Goal: Task Accomplishment & Management: Use online tool/utility

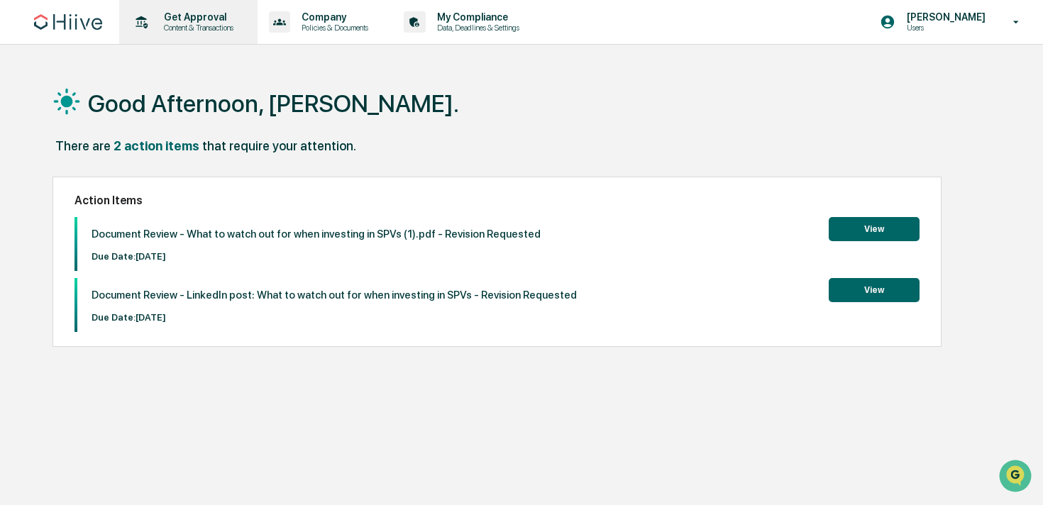
click at [195, 32] on p "Content & Transactions" at bounding box center [197, 28] width 88 height 10
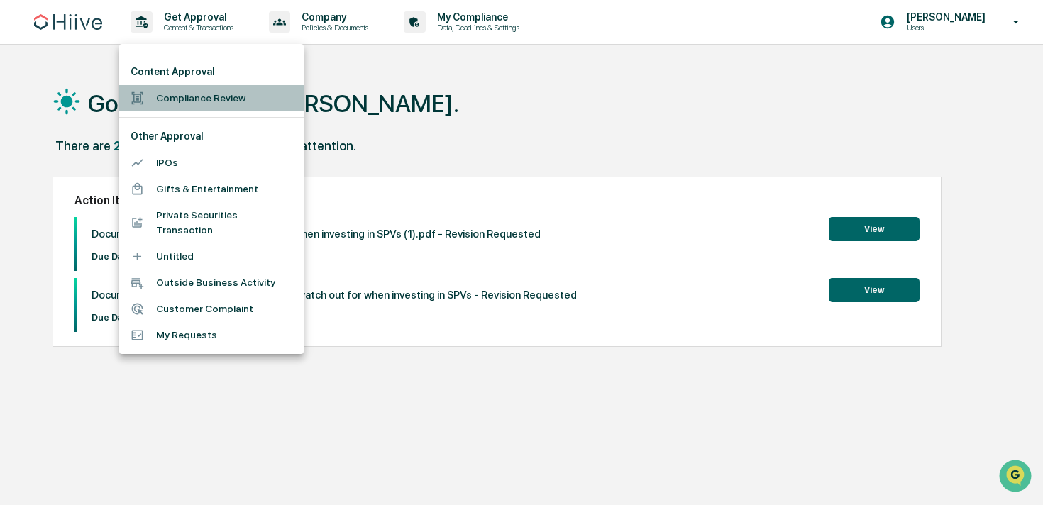
click at [172, 94] on li "Compliance Review" at bounding box center [211, 98] width 185 height 26
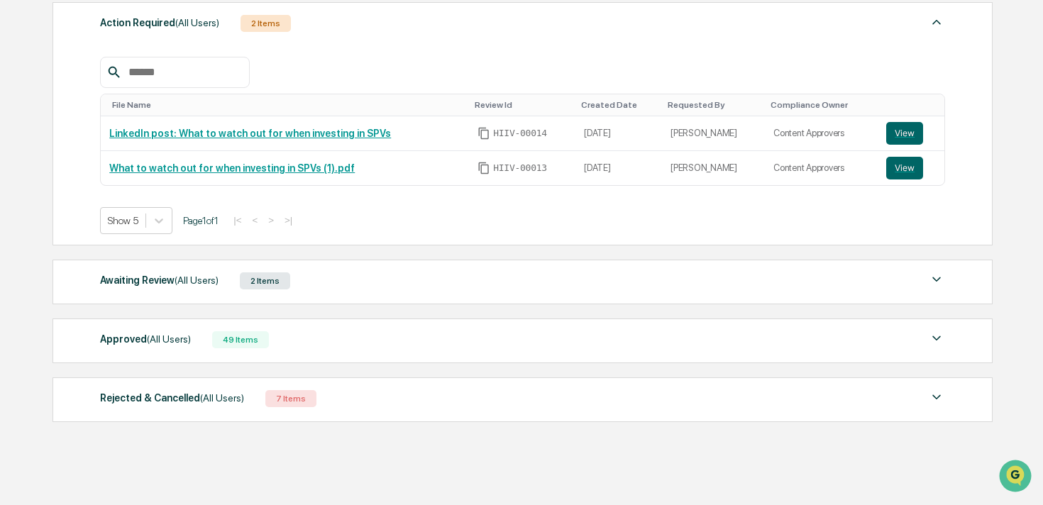
scroll to position [229, 0]
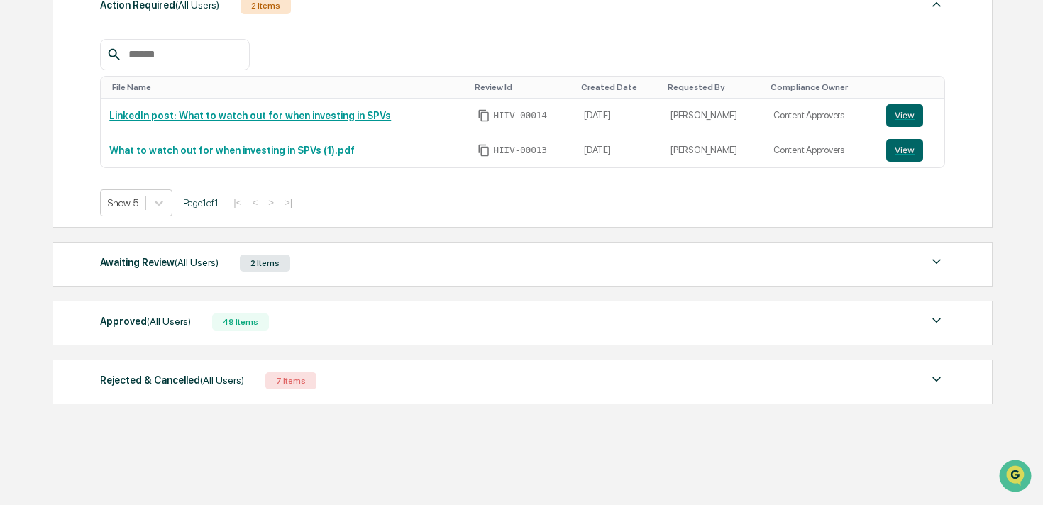
click at [326, 341] on div "Approved (All Users) 49 Items File Name Review Id Created Date Requested By Com…" at bounding box center [523, 323] width 940 height 45
click at [351, 312] on div "Approved (All Users) 49 Items" at bounding box center [522, 322] width 845 height 20
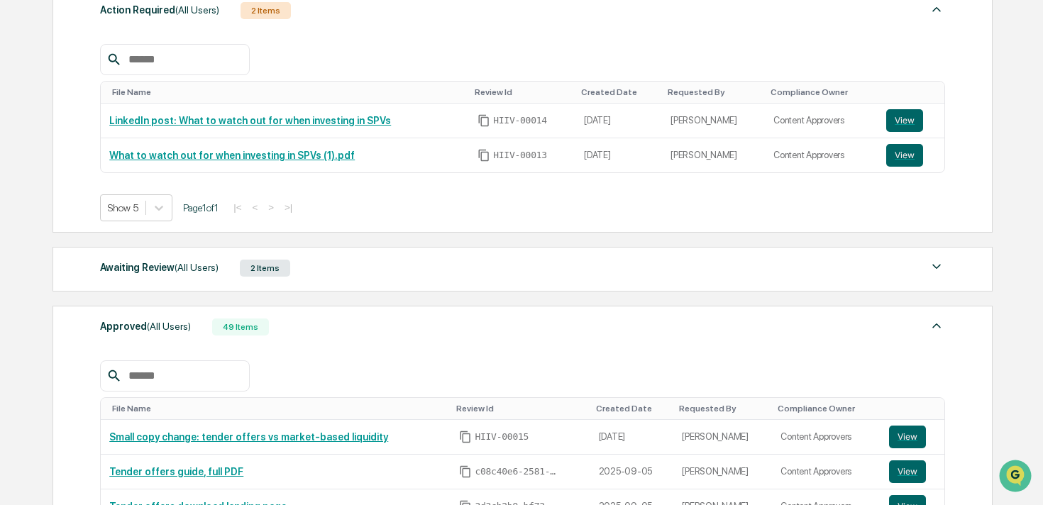
scroll to position [0, 0]
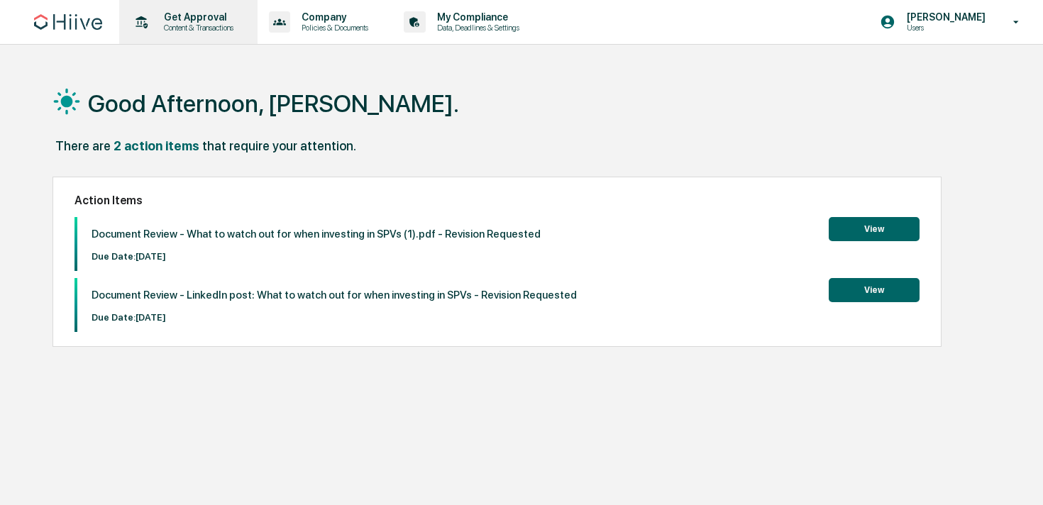
click at [150, 13] on icon at bounding box center [142, 22] width 22 height 22
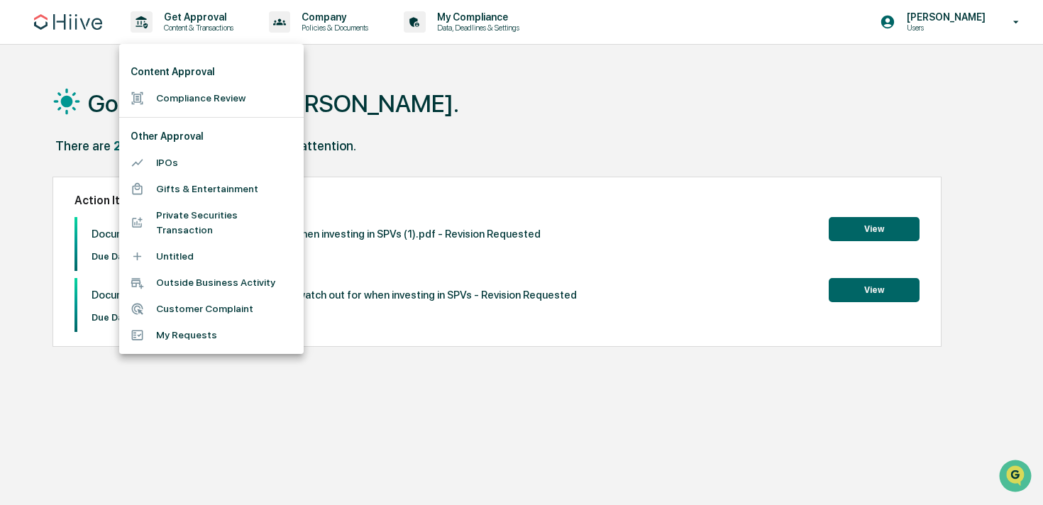
click at [190, 85] on li "Compliance Review" at bounding box center [211, 98] width 185 height 26
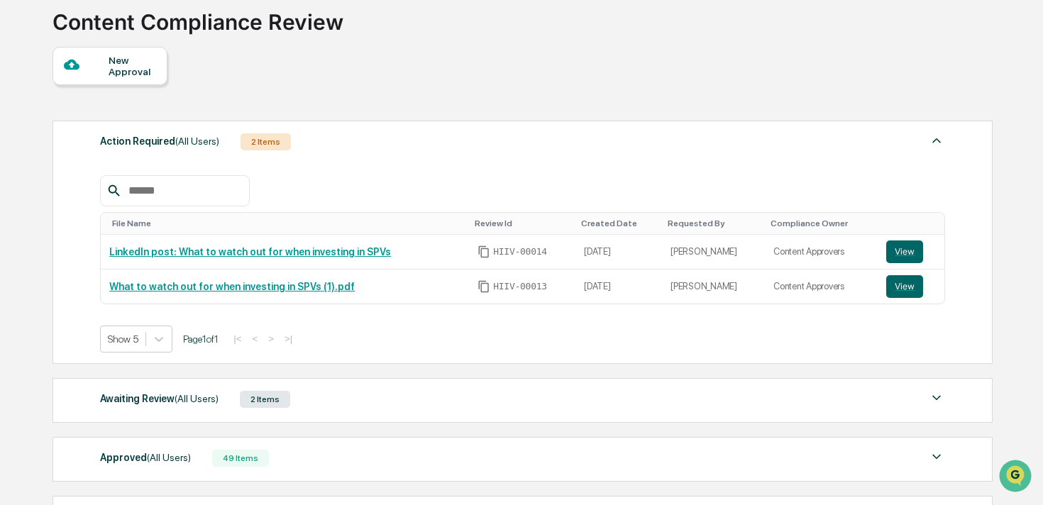
scroll to position [147, 0]
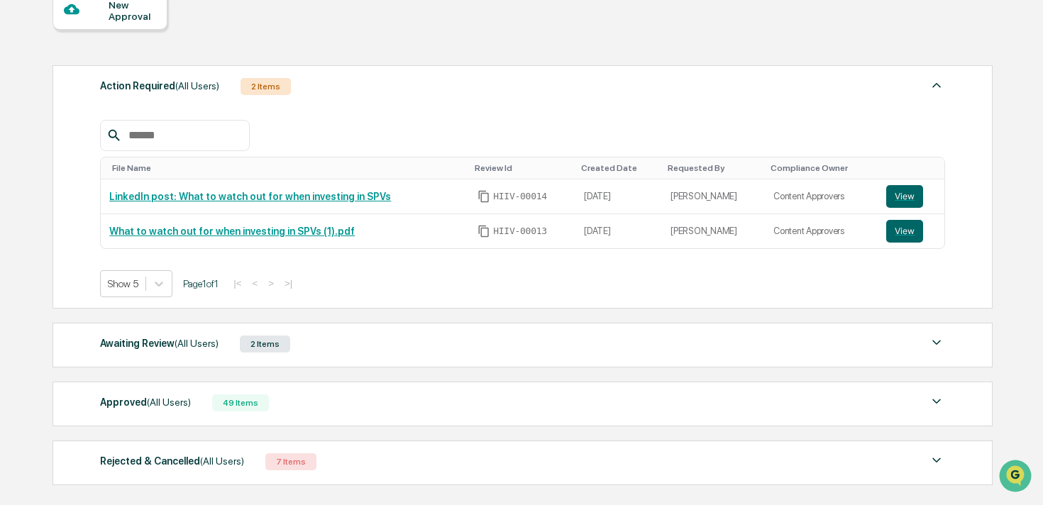
click at [282, 403] on div "Approved (All Users) 49 Items" at bounding box center [522, 403] width 845 height 20
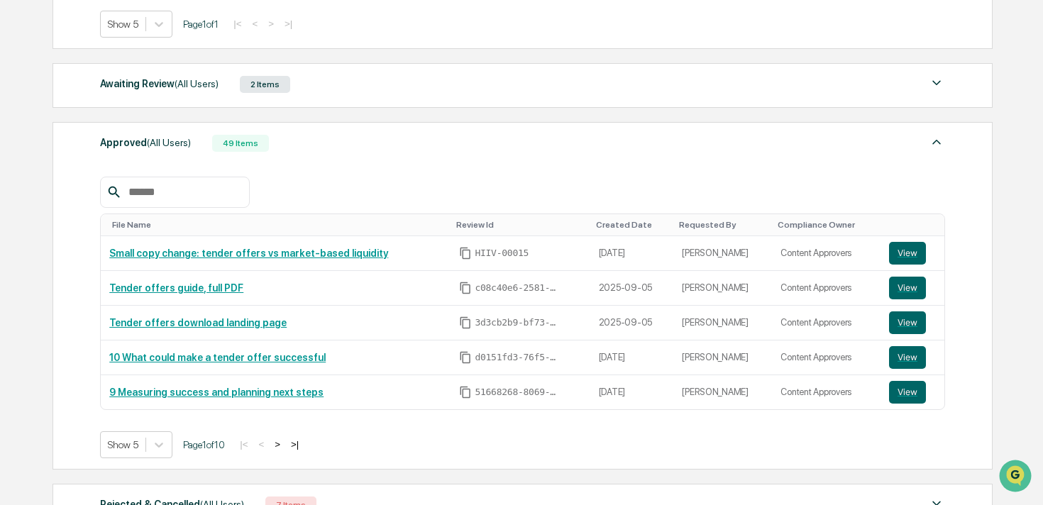
scroll to position [417, 0]
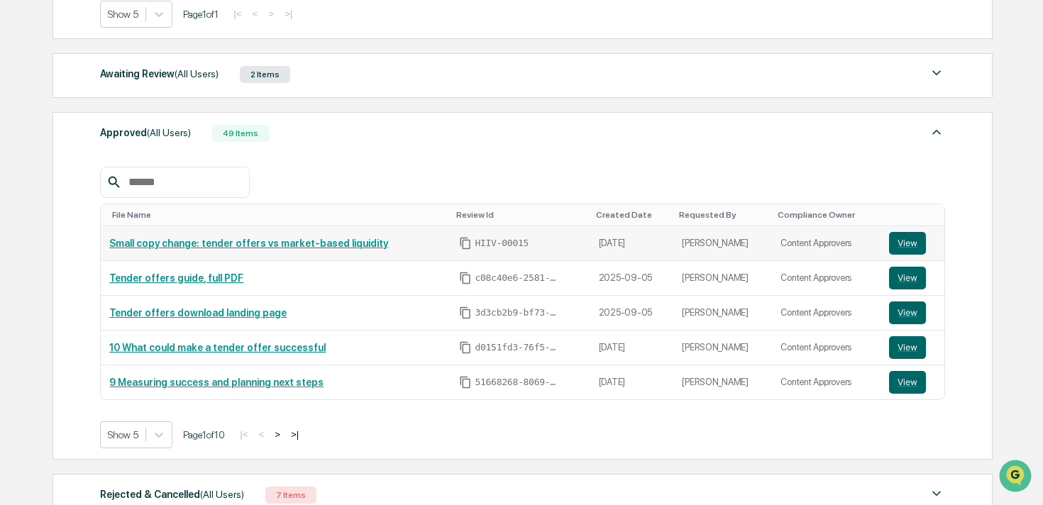
click at [324, 246] on link "Small copy change: tender offers vs market-based liquidity" at bounding box center [248, 243] width 279 height 11
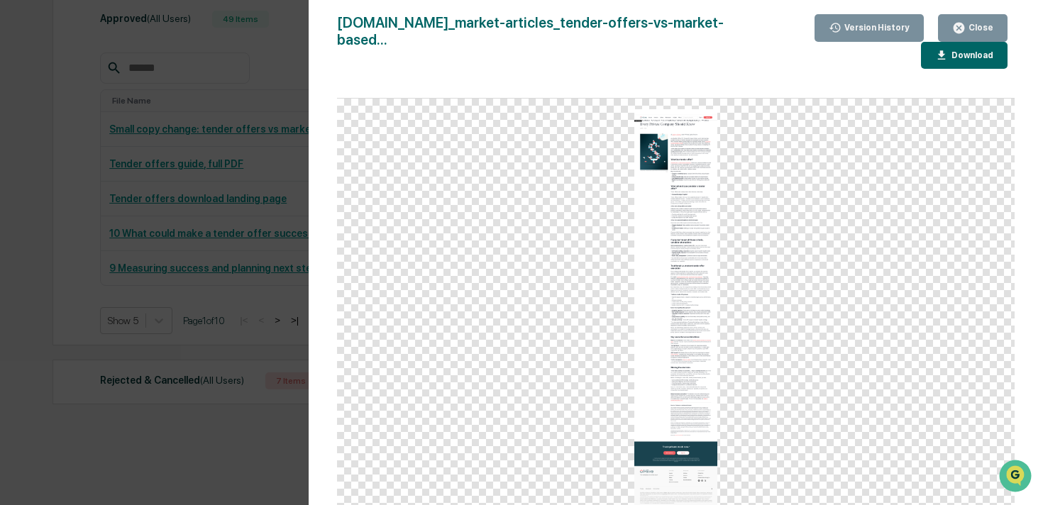
scroll to position [491, 0]
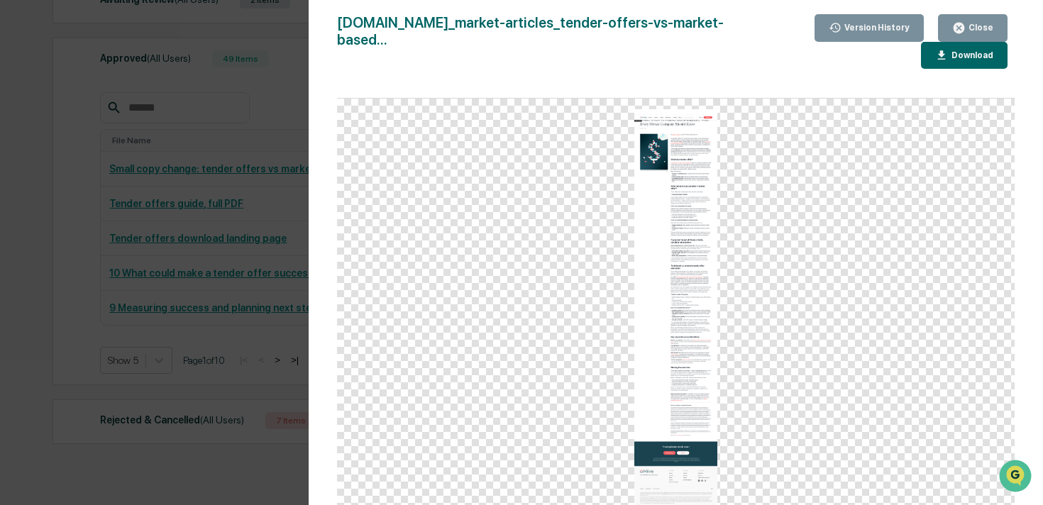
click at [40, 187] on div "Version History 09/15/2025, 07:14 PM Kate Wilson www.hiive.dev_market-articles_…" at bounding box center [521, 252] width 1043 height 505
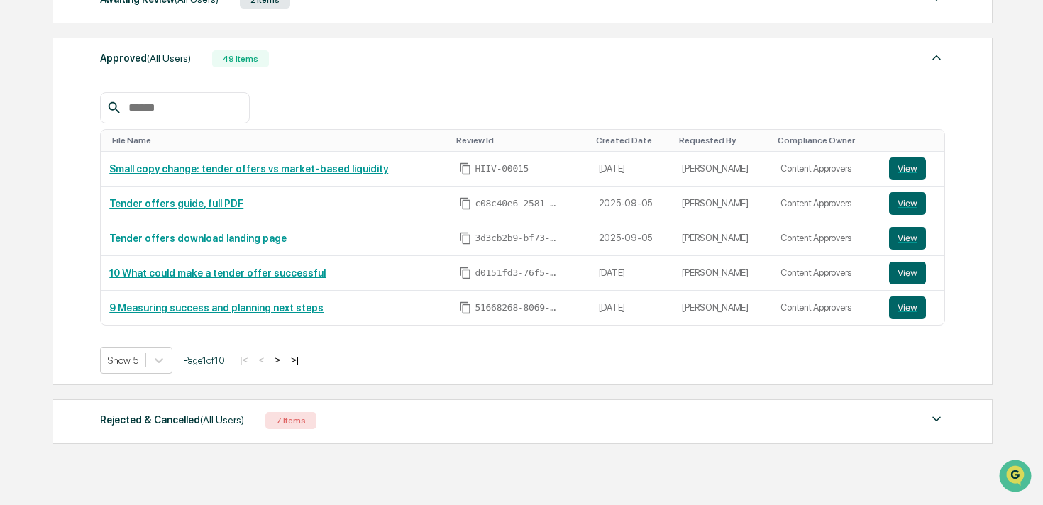
click at [285, 357] on button ">" at bounding box center [277, 360] width 14 height 12
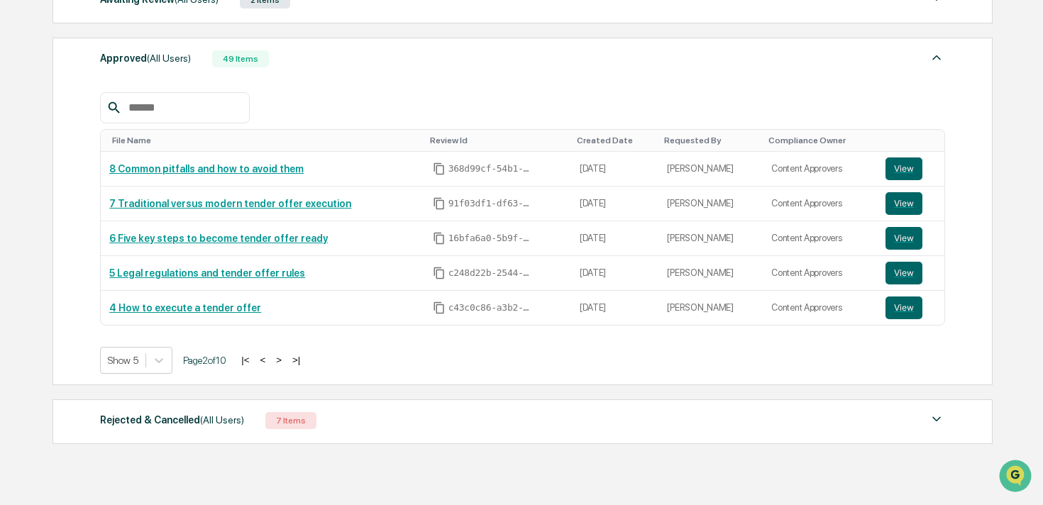
click at [286, 357] on button ">" at bounding box center [279, 360] width 14 height 12
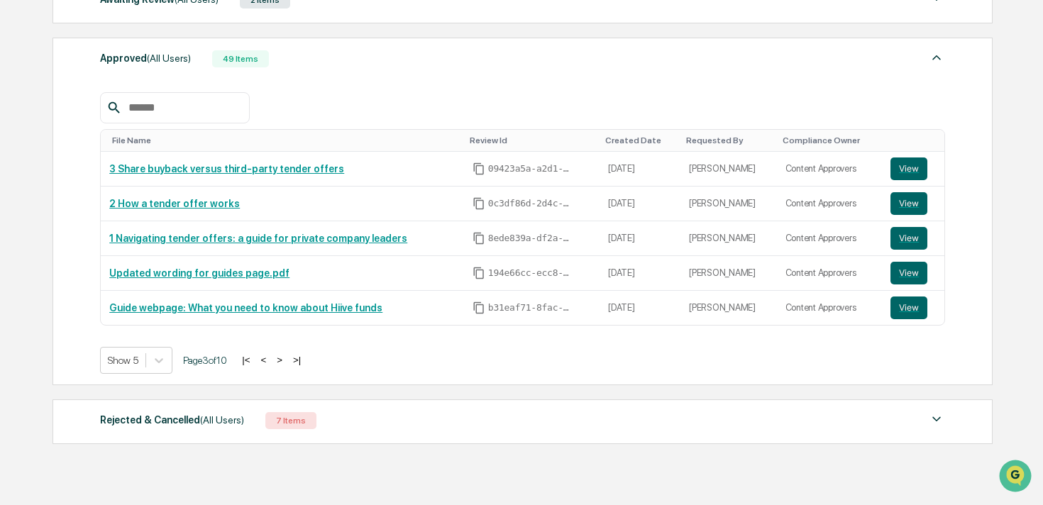
click at [287, 357] on button ">" at bounding box center [280, 360] width 14 height 12
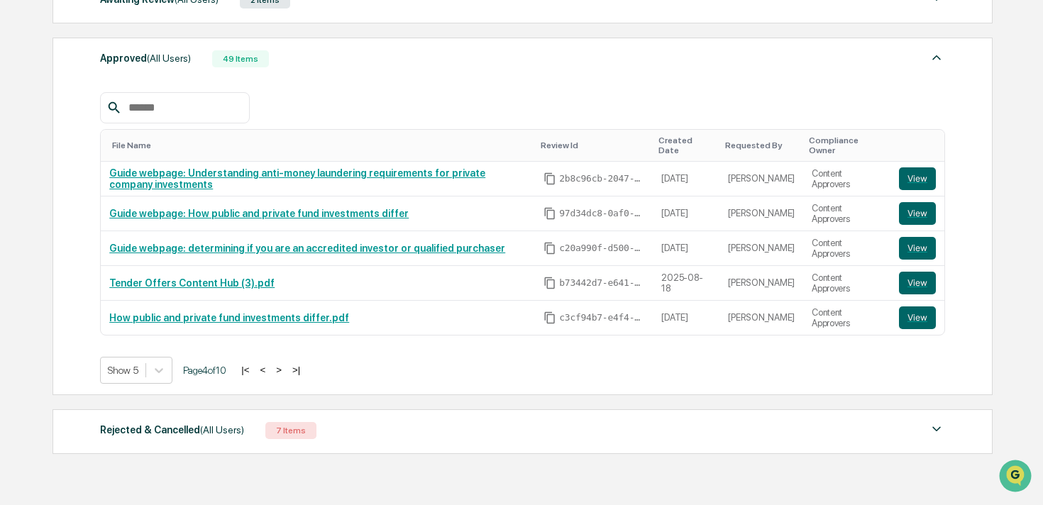
click at [270, 367] on button "<" at bounding box center [263, 370] width 14 height 12
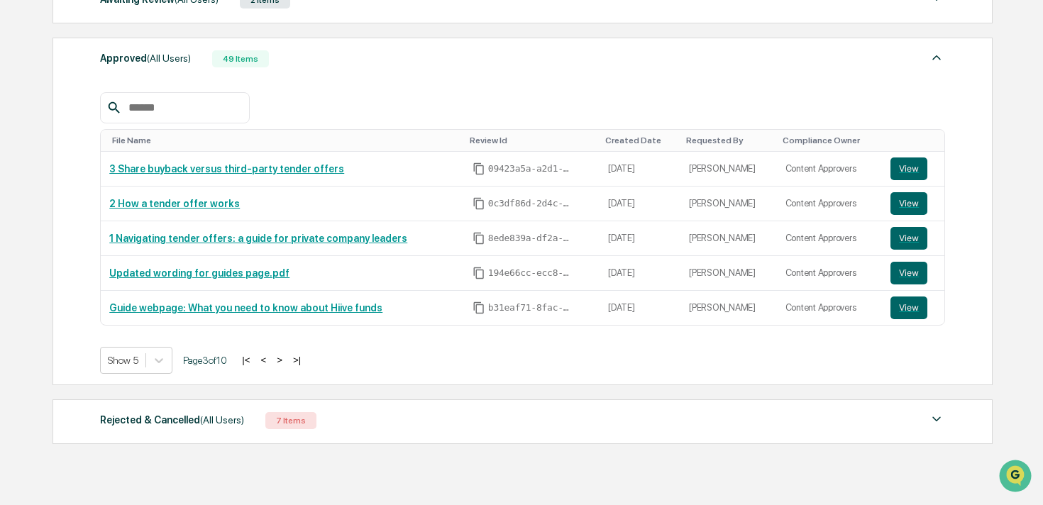
click at [270, 366] on button "<" at bounding box center [263, 360] width 14 height 12
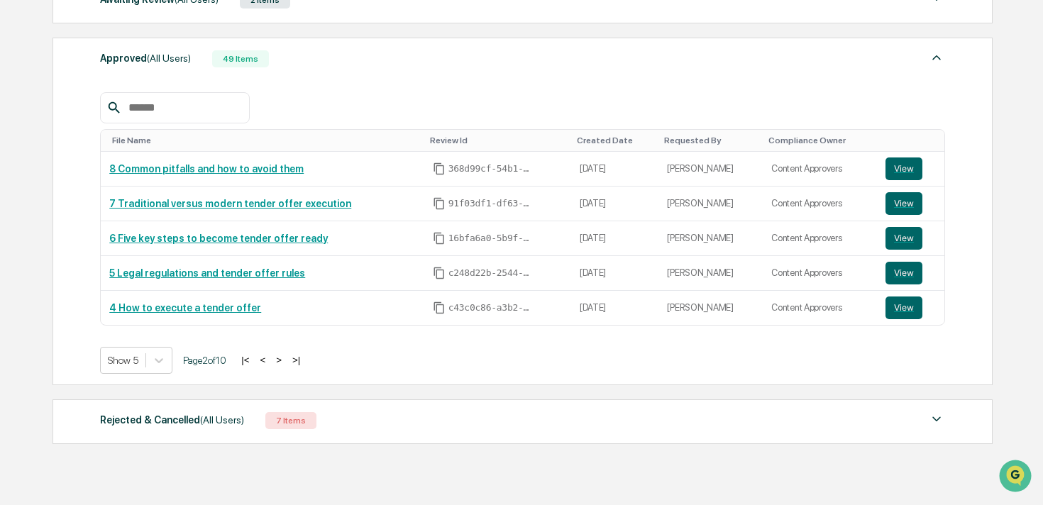
click at [270, 366] on button "<" at bounding box center [263, 360] width 14 height 12
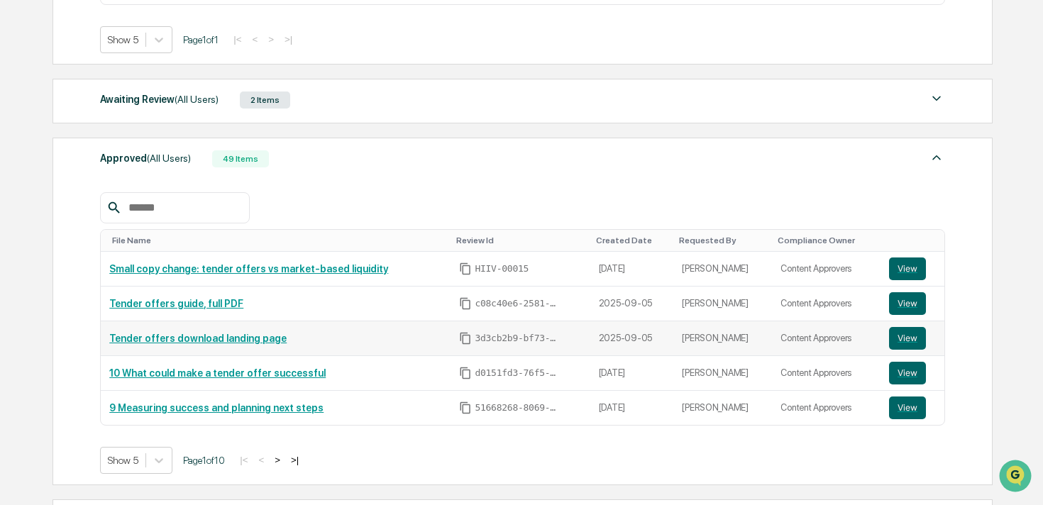
scroll to position [390, 0]
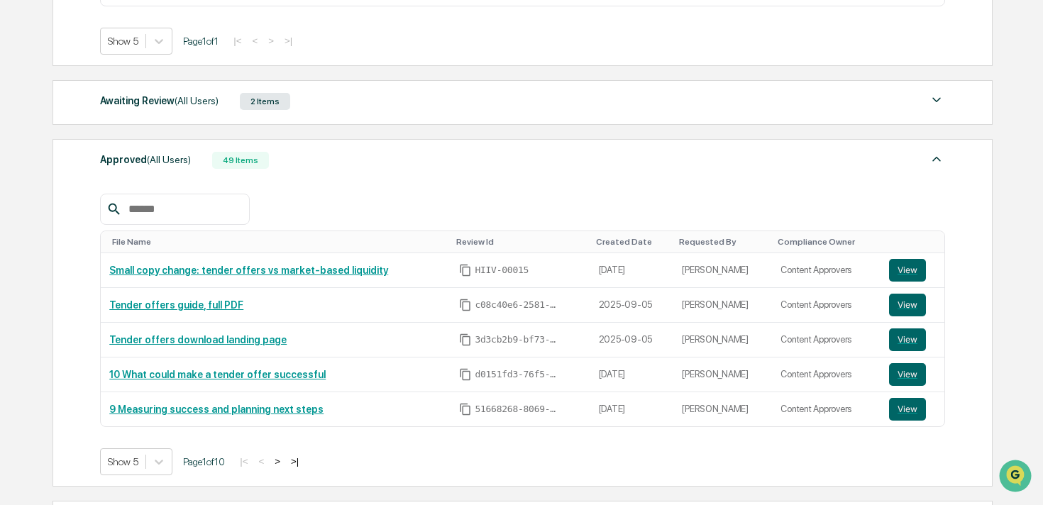
click at [285, 464] on button ">" at bounding box center [277, 462] width 14 height 12
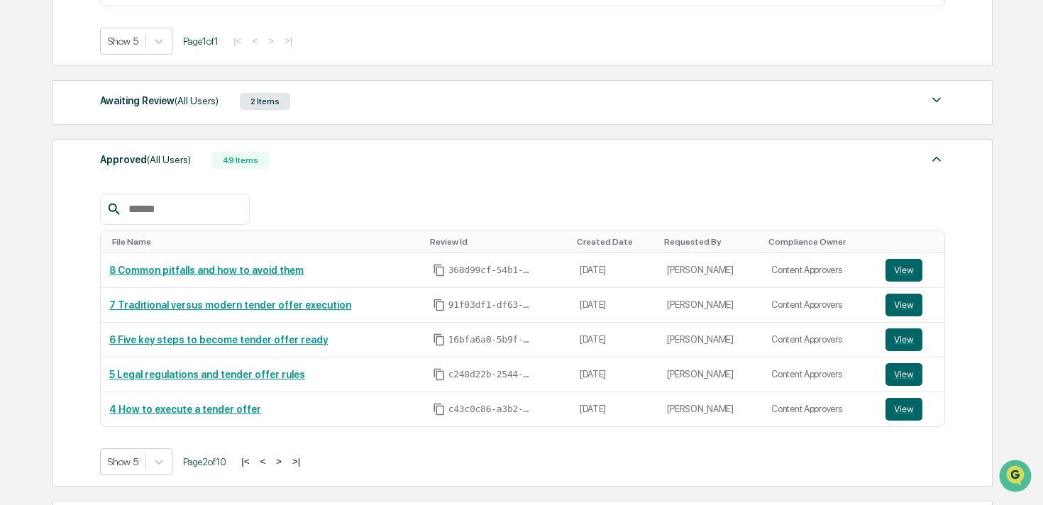
click at [286, 464] on button ">" at bounding box center [279, 462] width 14 height 12
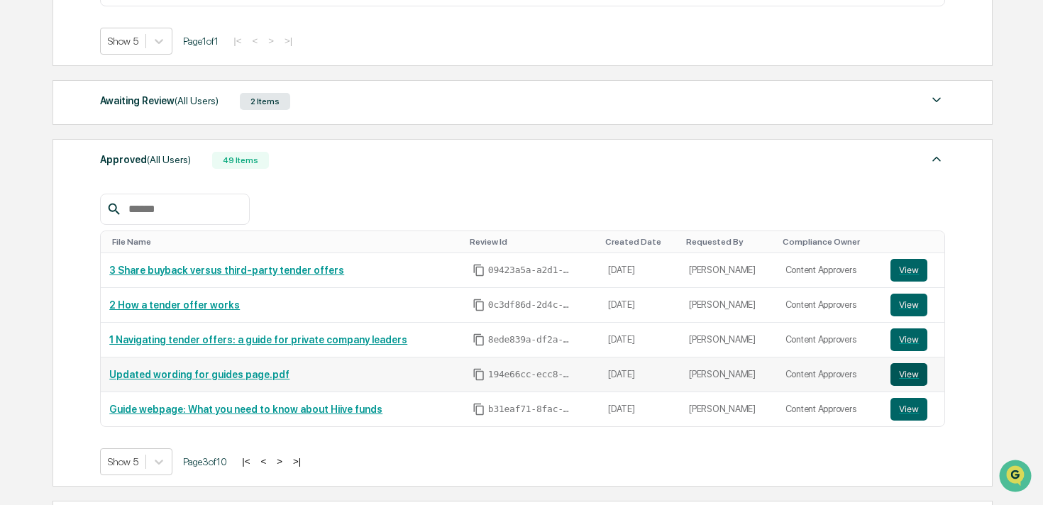
click at [914, 373] on button "View" at bounding box center [909, 374] width 37 height 23
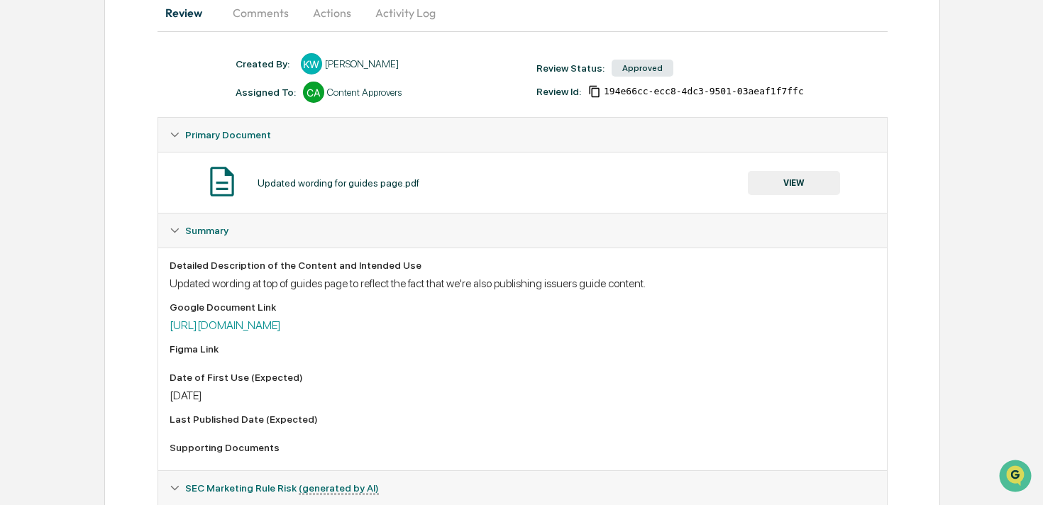
drag, startPoint x: 703, startPoint y: 325, endPoint x: 136, endPoint y: 326, distance: 566.4
click at [136, 326] on div "Review Comments Actions Activity Log Created By: ‎ ‎ KW [PERSON_NAME] Assigned …" at bounding box center [522, 390] width 836 height 804
copy link "[URL][DOMAIN_NAME]"
click at [376, 407] on div "Detailed Description of the Content and Intended Use Updated wording at top of …" at bounding box center [523, 359] width 706 height 199
